Goal: Task Accomplishment & Management: Manage account settings

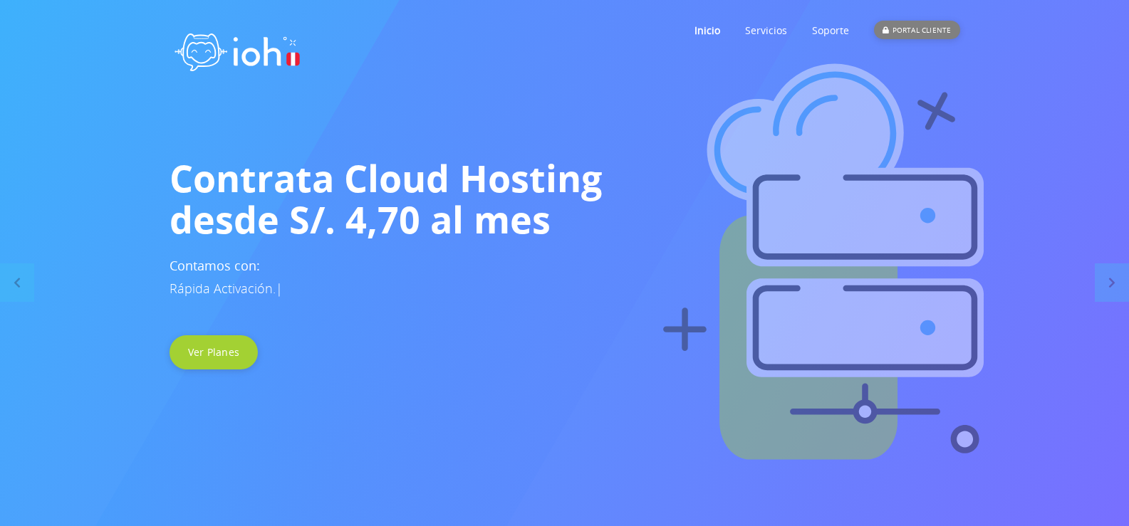
click at [912, 27] on div "PORTAL CLIENTE" at bounding box center [916, 30] width 85 height 19
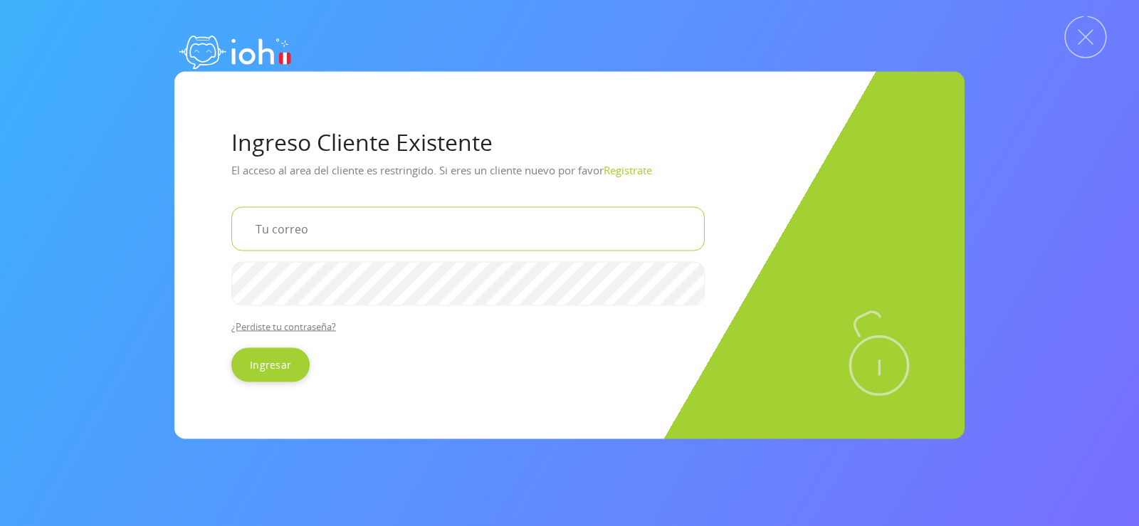
click at [389, 235] on input "email" at bounding box center [468, 228] width 474 height 44
type input "[EMAIL_ADDRESS][DOMAIN_NAME]"
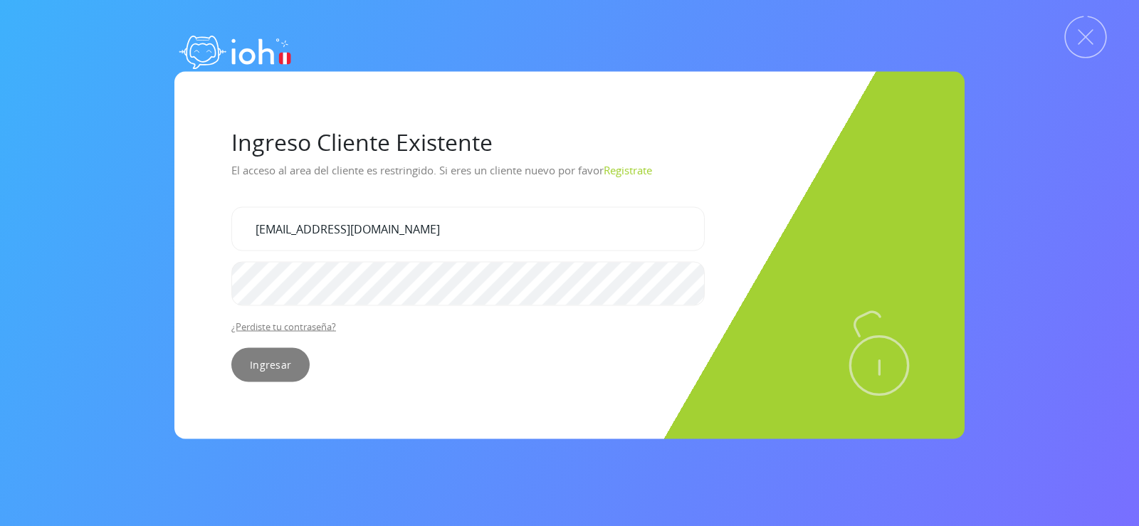
click at [263, 360] on input "Ingresar" at bounding box center [270, 364] width 78 height 34
